Goal: Navigation & Orientation: Find specific page/section

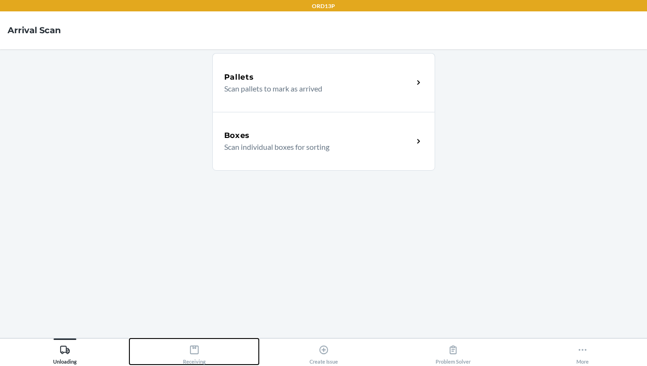
click at [193, 358] on div "Receiving" at bounding box center [194, 353] width 23 height 24
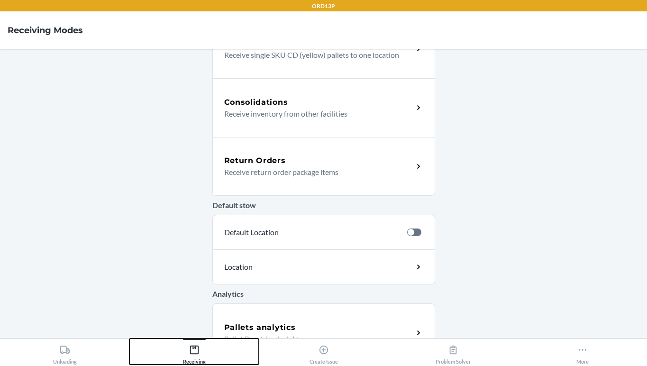
scroll to position [295, 0]
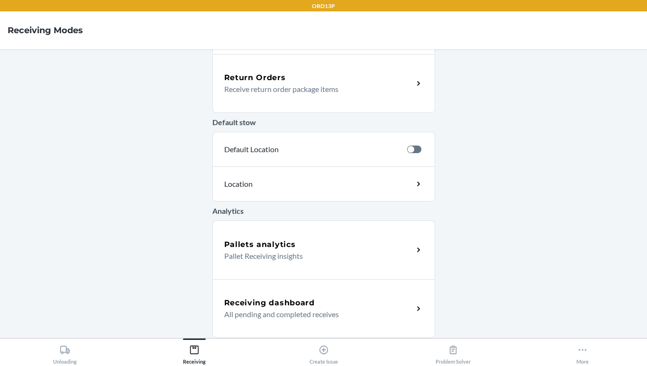
click at [270, 298] on h5 "Receiving dashboard" at bounding box center [269, 302] width 91 height 11
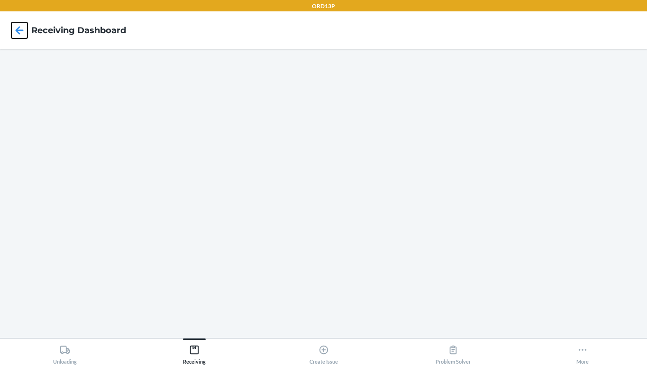
click at [20, 30] on icon at bounding box center [20, 30] width 8 height 8
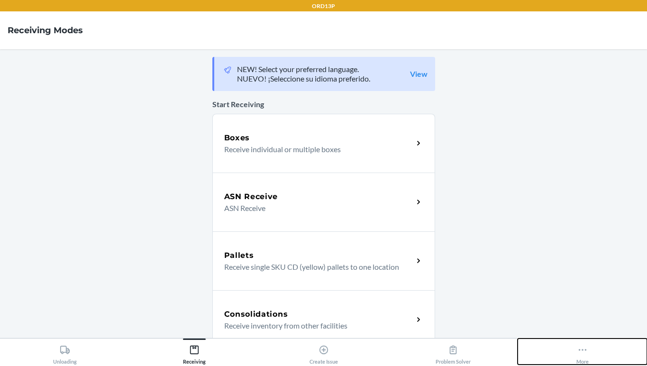
click at [577, 349] on div "More" at bounding box center [583, 353] width 12 height 24
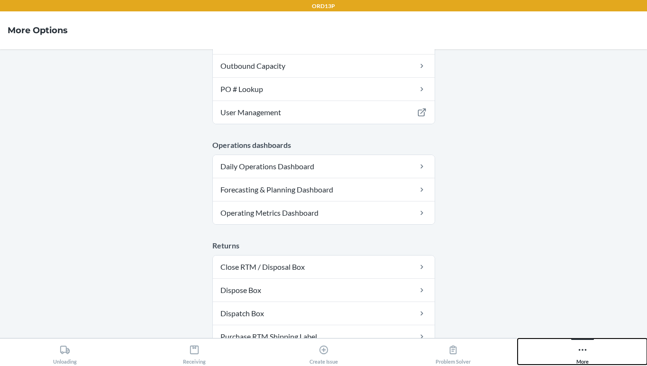
scroll to position [344, 0]
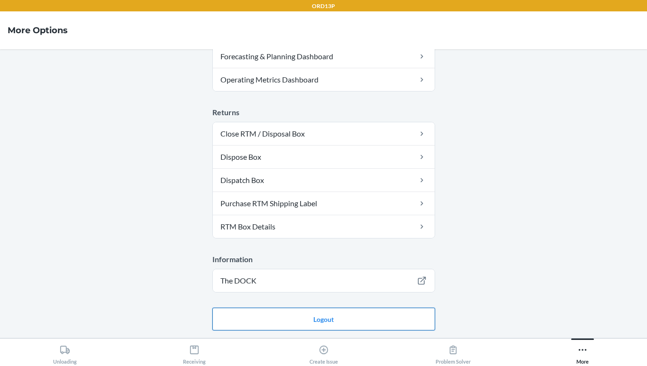
click at [385, 315] on button "Logout" at bounding box center [323, 319] width 223 height 23
